Goal: Find specific page/section: Find specific page/section

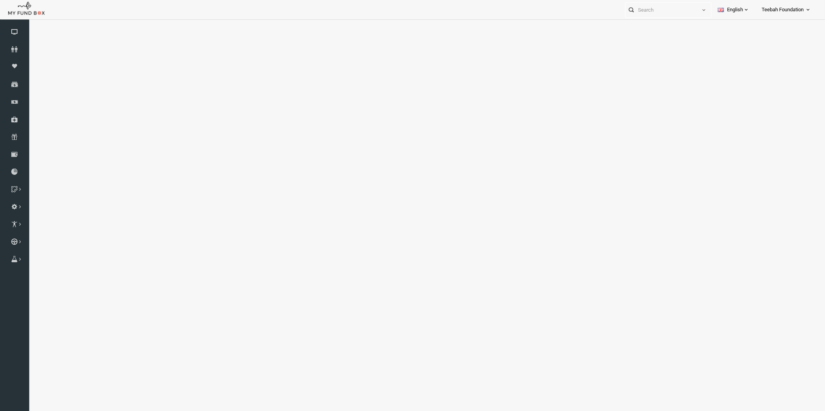
select select "100"
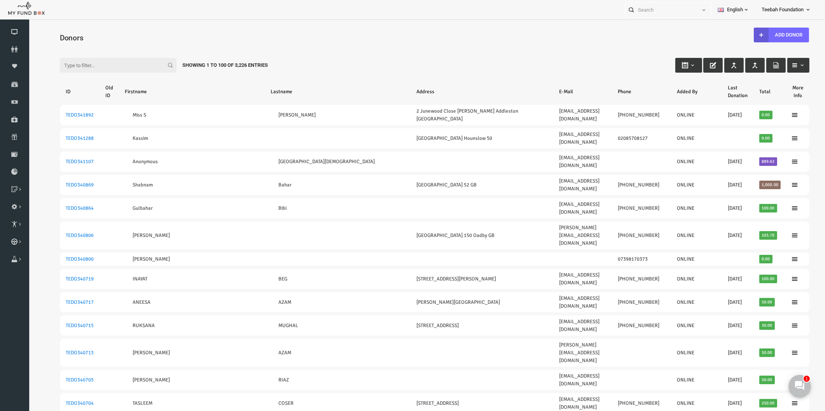
click at [10, 52] on icon at bounding box center [14, 49] width 29 height 6
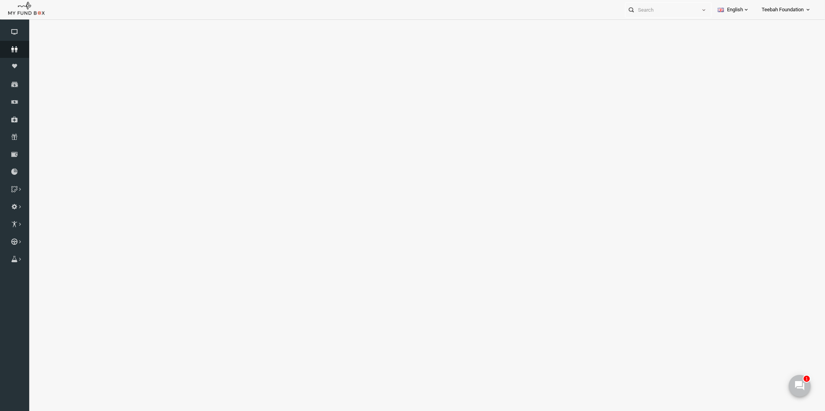
select select "100"
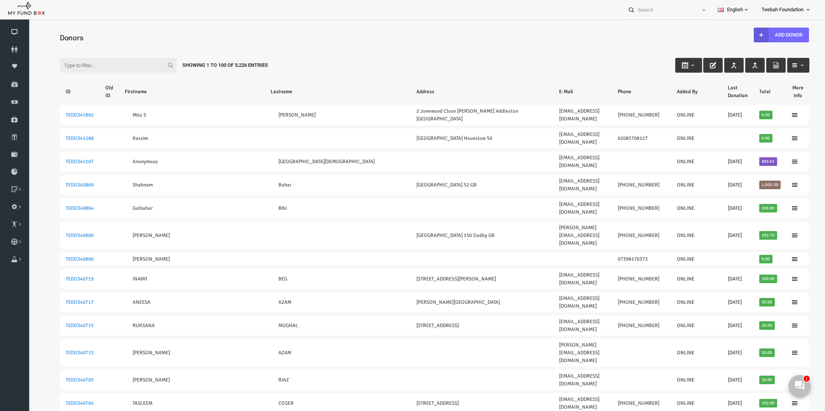
click at [323, 47] on div "Filter: Showing 1 to 100 of 3,226 Entries" at bounding box center [418, 57] width 765 height 21
click at [418, 35] on h4 "Donors" at bounding box center [422, 37] width 757 height 11
click at [101, 64] on input "Filter:" at bounding box center [102, 65] width 117 height 15
click at [108, 48] on div "Filter: Showing 1 to 100 of 3,226 Entries" at bounding box center [418, 57] width 765 height 21
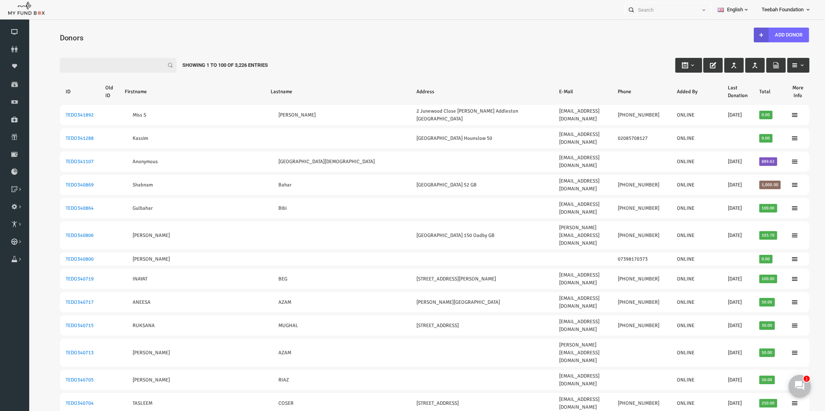
click at [132, 35] on h4 "Donors" at bounding box center [422, 37] width 757 height 11
click at [11, 49] on icon at bounding box center [14, 49] width 29 height 6
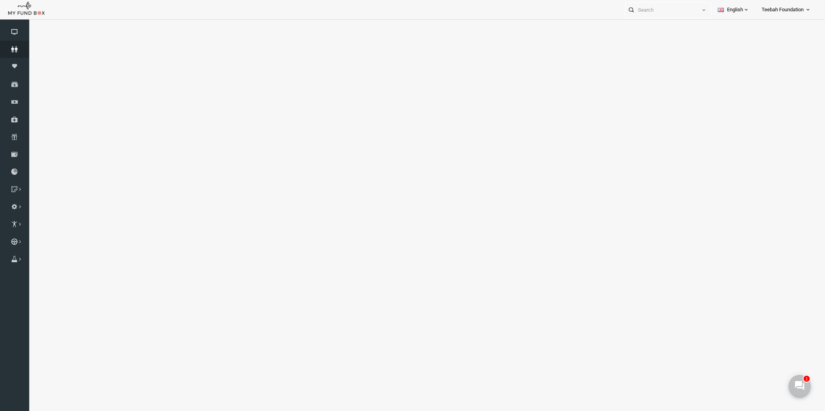
select select "100"
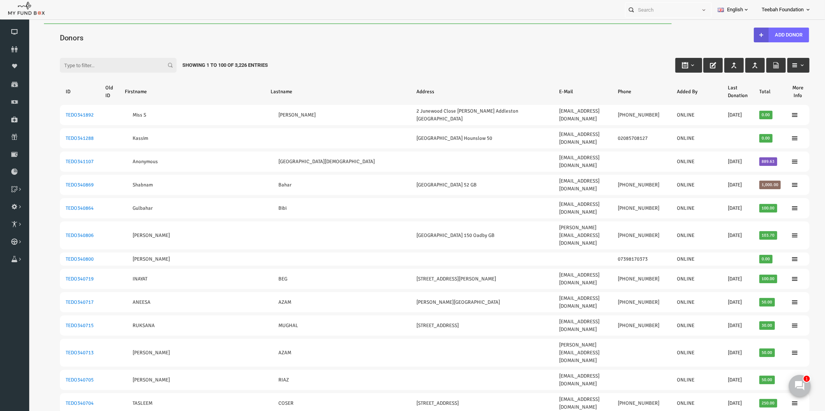
click at [324, 59] on div "Filter: Showing 1 to 100 of 3,226 Entries" at bounding box center [418, 57] width 765 height 21
click at [433, 28] on div "Donors" at bounding box center [418, 36] width 765 height 27
